Goal: Task Accomplishment & Management: Manage account settings

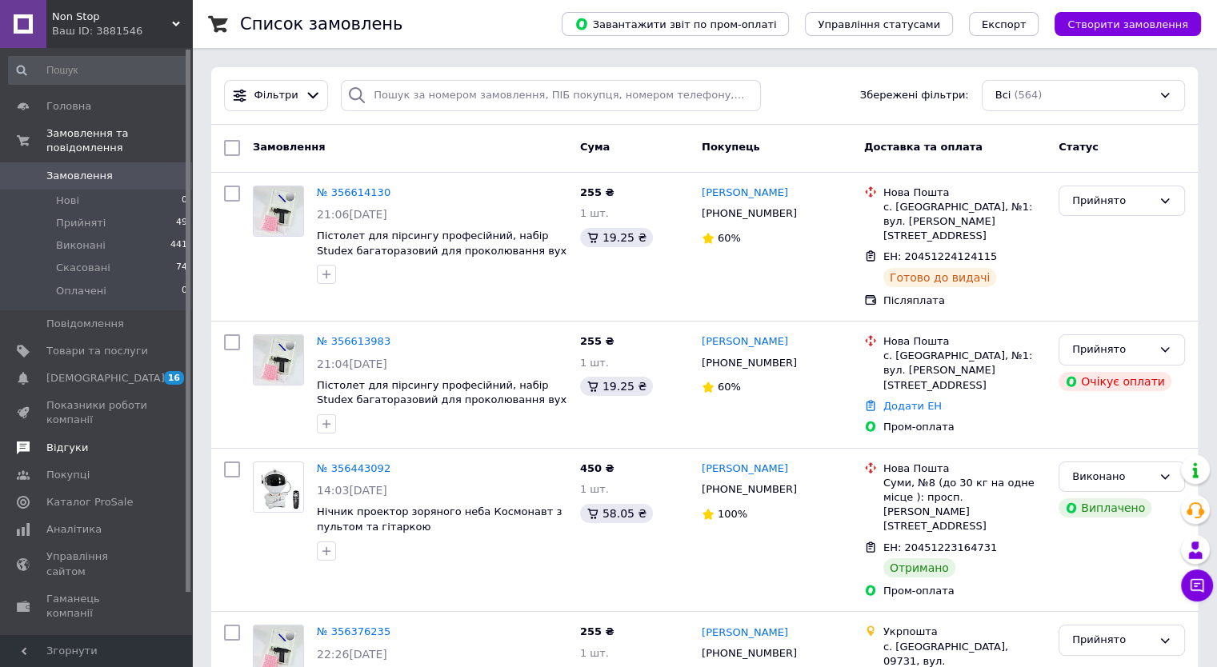
click at [78, 441] on span "Відгуки" at bounding box center [67, 448] width 42 height 14
